Goal: Use online tool/utility: Utilize a website feature to perform a specific function

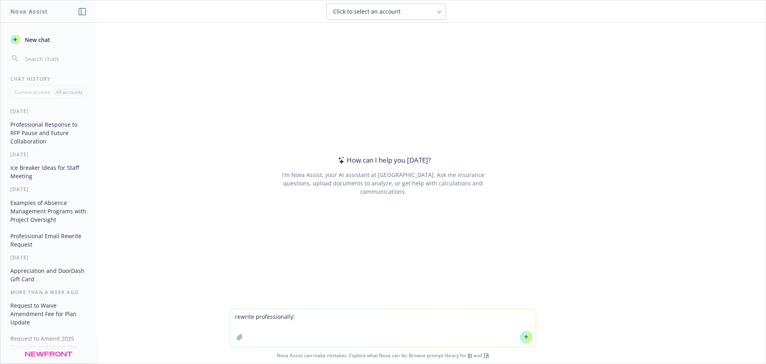
click at [296, 317] on textarea "rewrite professionally:" at bounding box center [383, 328] width 306 height 38
paste textarea "Thank you for the update and for the partnership we have built together. We app…"
type textarea "rewrite professionally:Thank you for the update and for the partnership we have…"
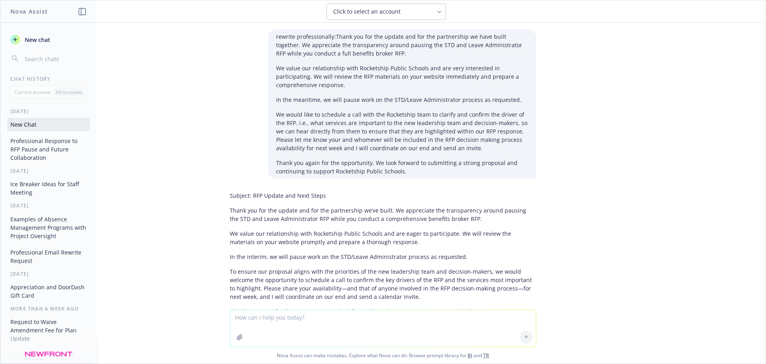
scroll to position [51, 0]
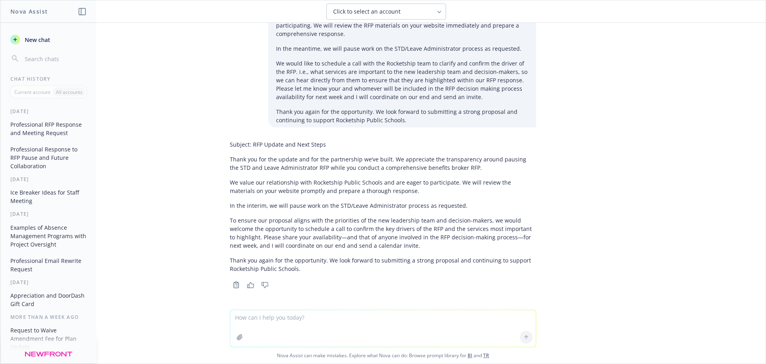
click at [418, 189] on p "We value our relationship with Rocketship Public Schools and are eager to parti…" at bounding box center [383, 186] width 307 height 17
click at [247, 228] on p "To ensure our proposal aligns with the priorities of the new leadership team an…" at bounding box center [383, 233] width 307 height 34
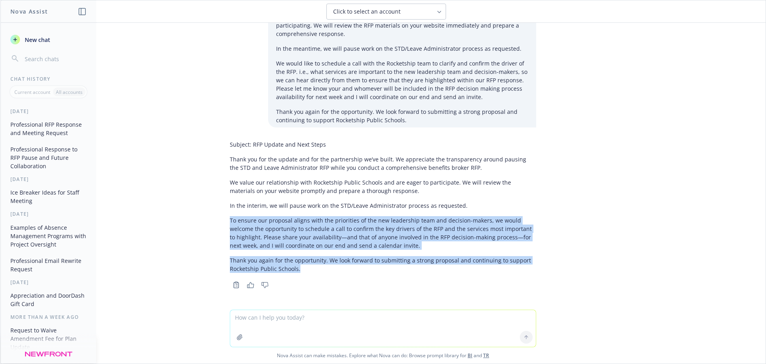
drag, startPoint x: 224, startPoint y: 220, endPoint x: 301, endPoint y: 273, distance: 94.2
click at [301, 273] on div "Subject: RFP Update and Next Steps Thank you for the update and for the partner…" at bounding box center [383, 213] width 319 height 153
copy div "To ensure our proposal aligns with the priorities of the new leadership team an…"
